Goal: Information Seeking & Learning: Check status

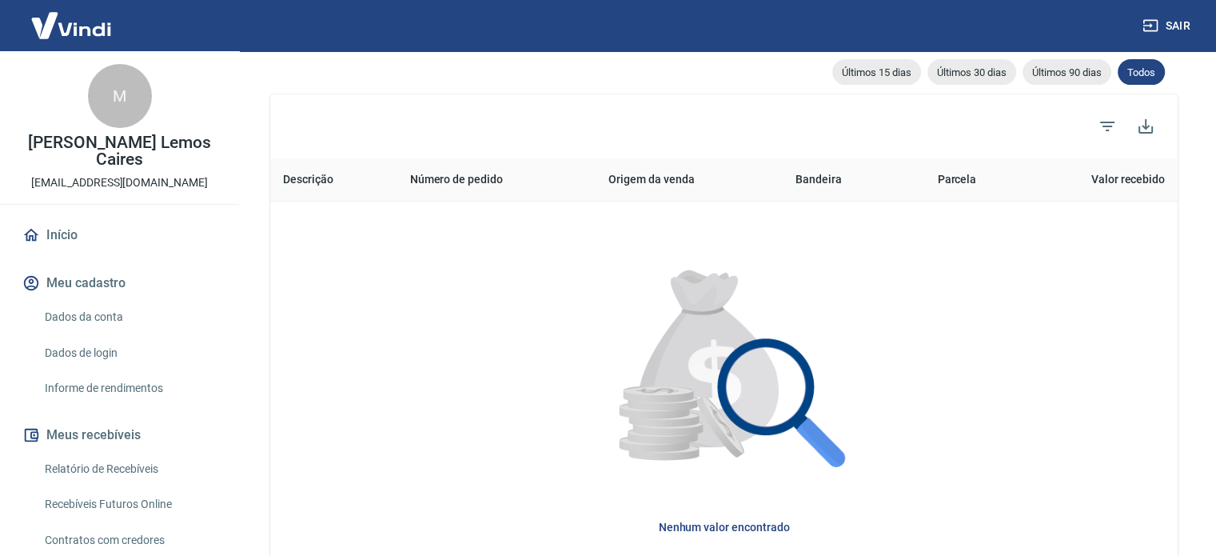
scroll to position [80, 0]
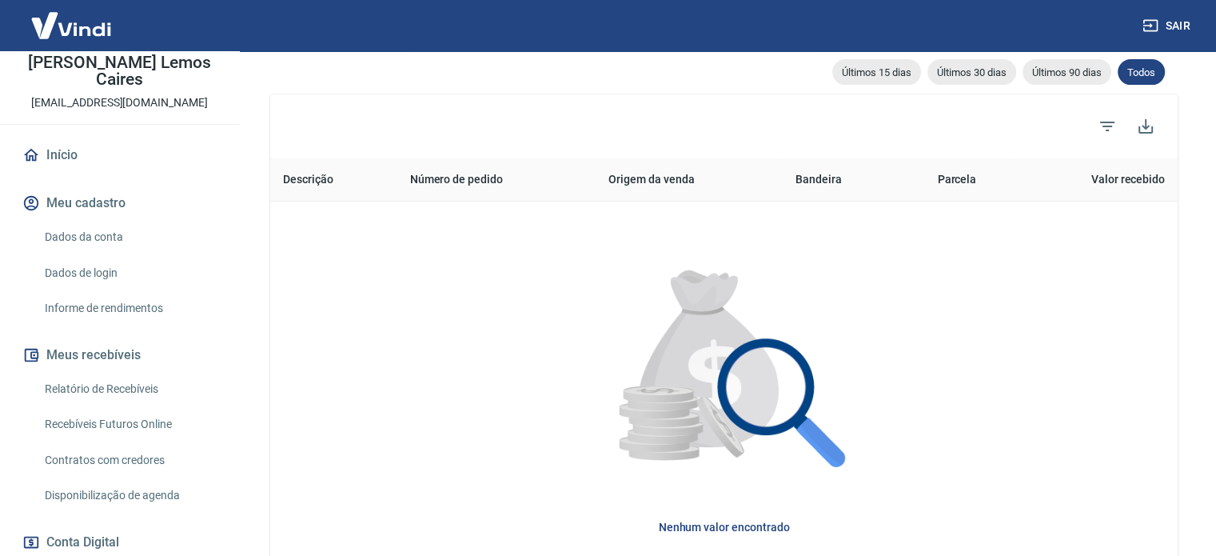
click at [84, 393] on link "Relatório de Recebíveis" at bounding box center [129, 389] width 182 height 33
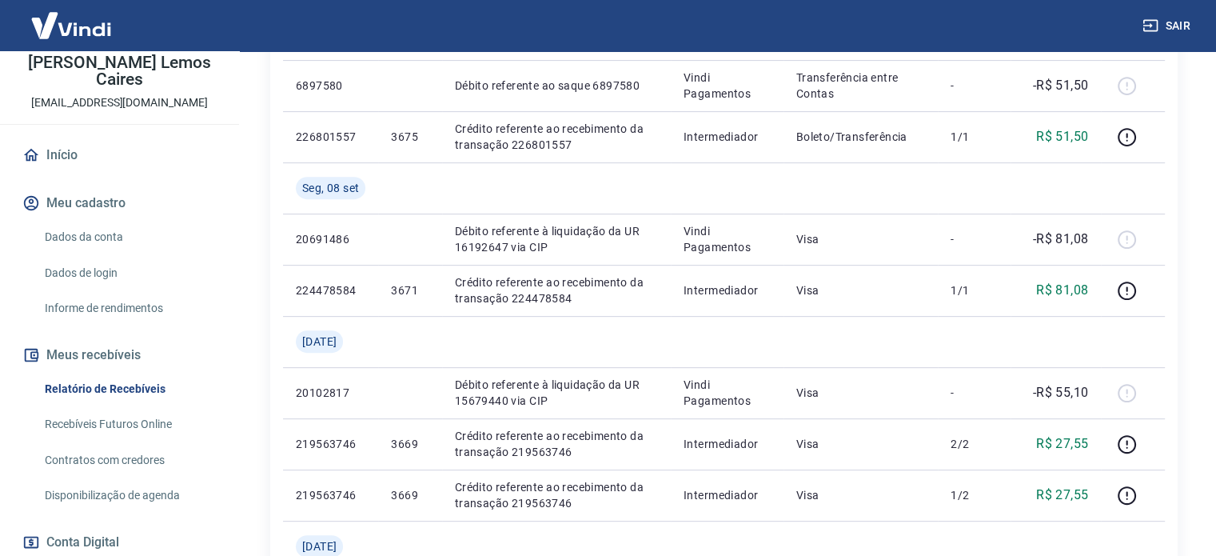
scroll to position [560, 0]
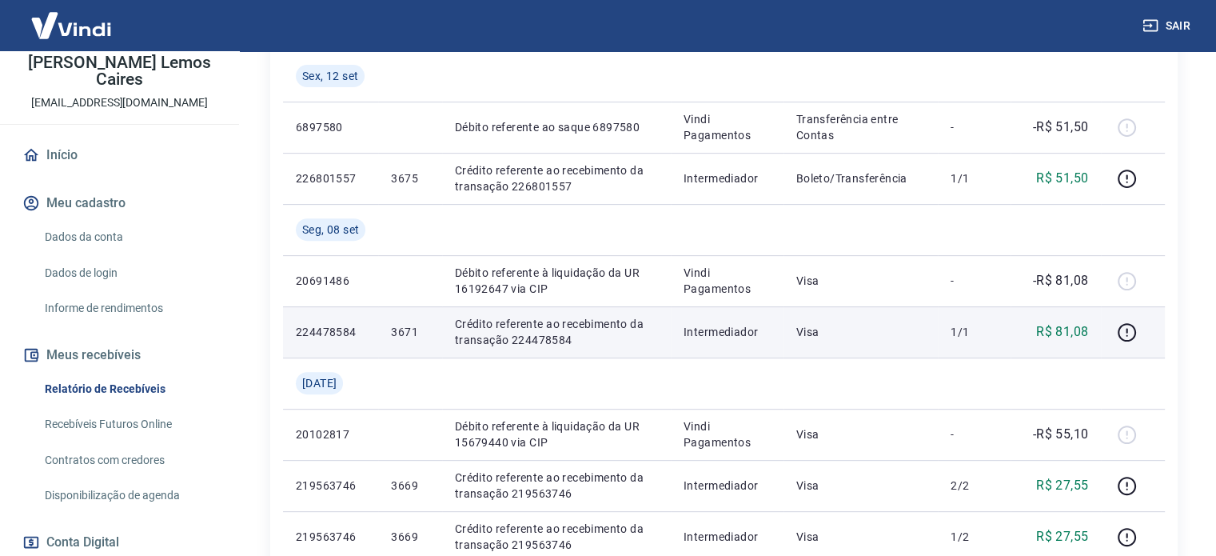
click at [403, 335] on p "3671" at bounding box center [410, 332] width 38 height 16
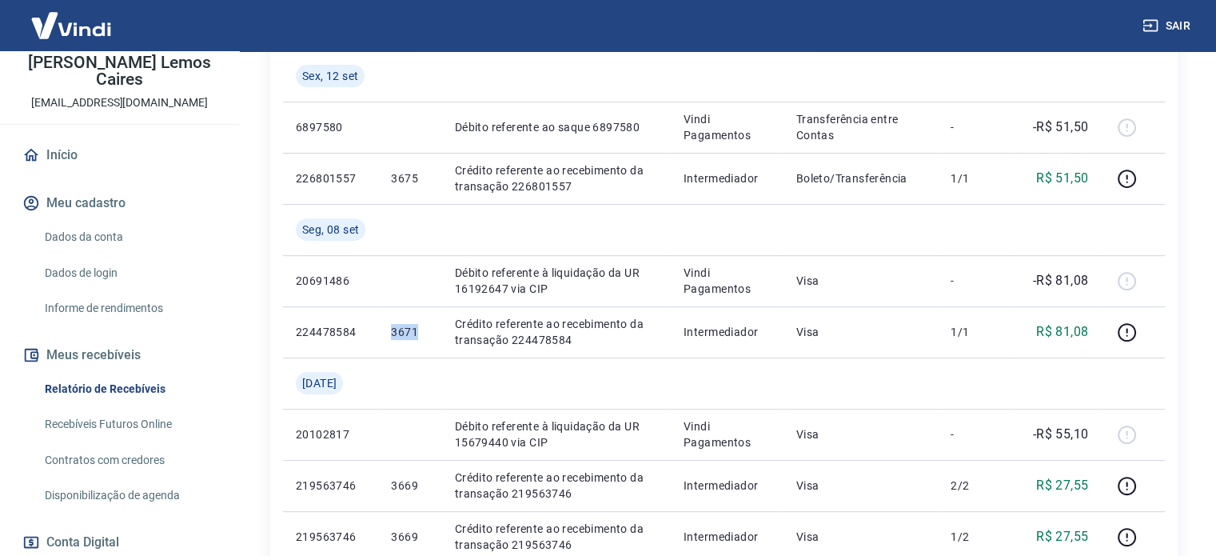
copy p "3671"
